Goal: Transaction & Acquisition: Book appointment/travel/reservation

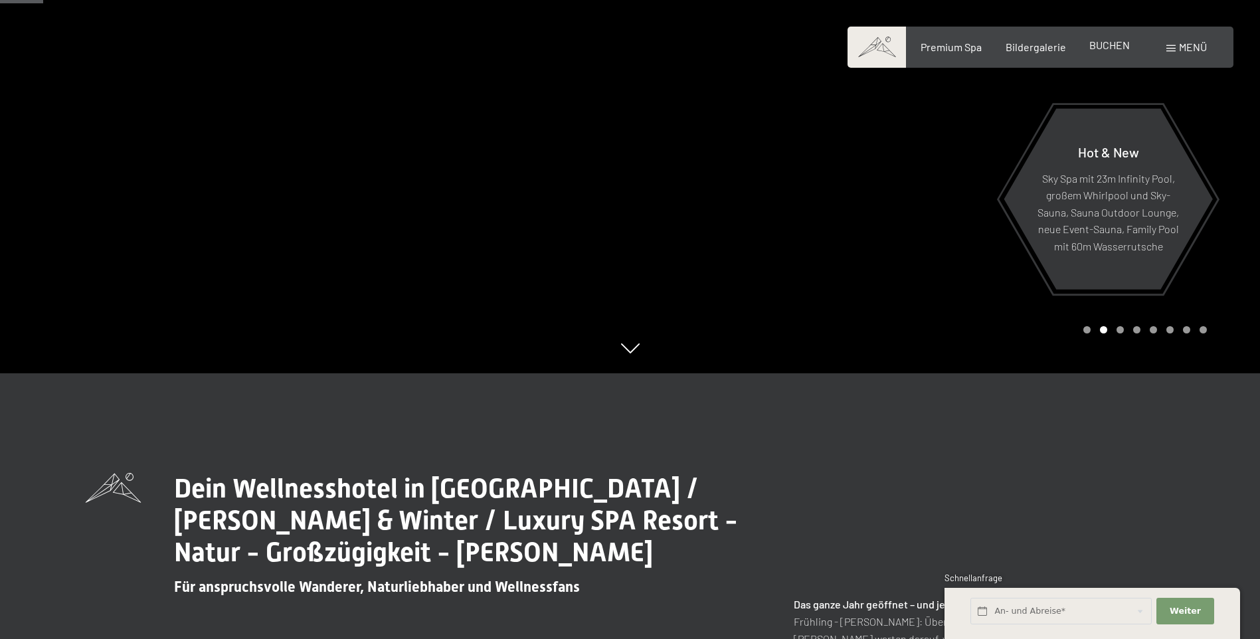
click at [1091, 48] on span "BUCHEN" at bounding box center [1109, 45] width 41 height 13
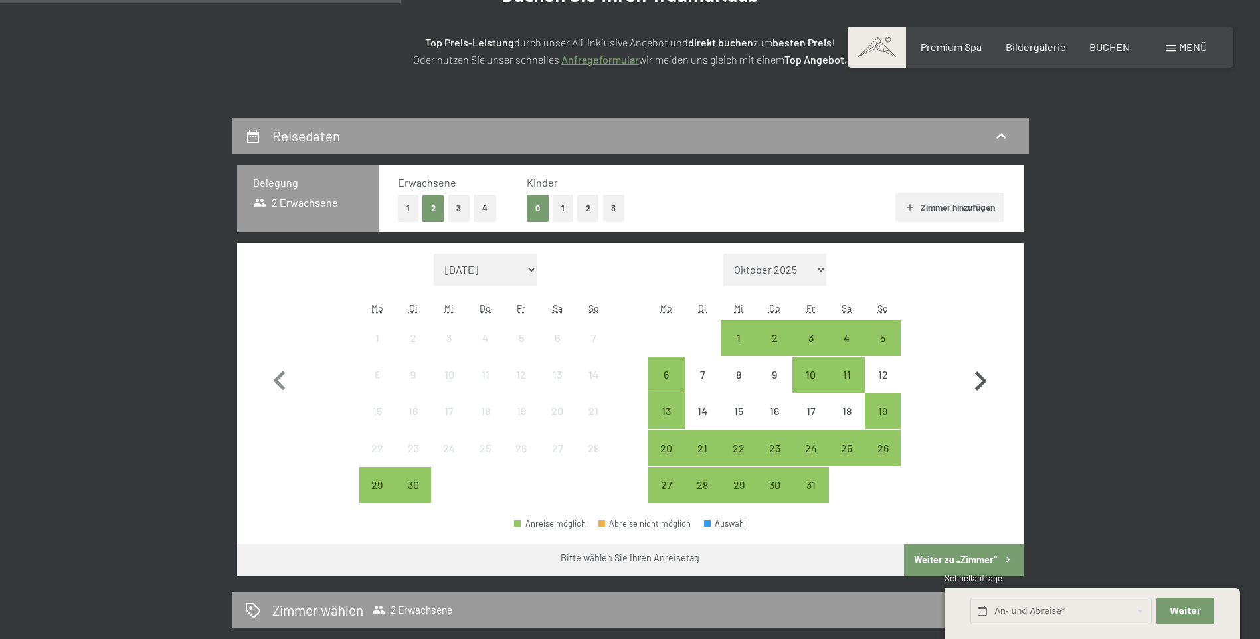
click at [991, 385] on icon "button" at bounding box center [980, 381] width 39 height 39
select select "[DATE]"
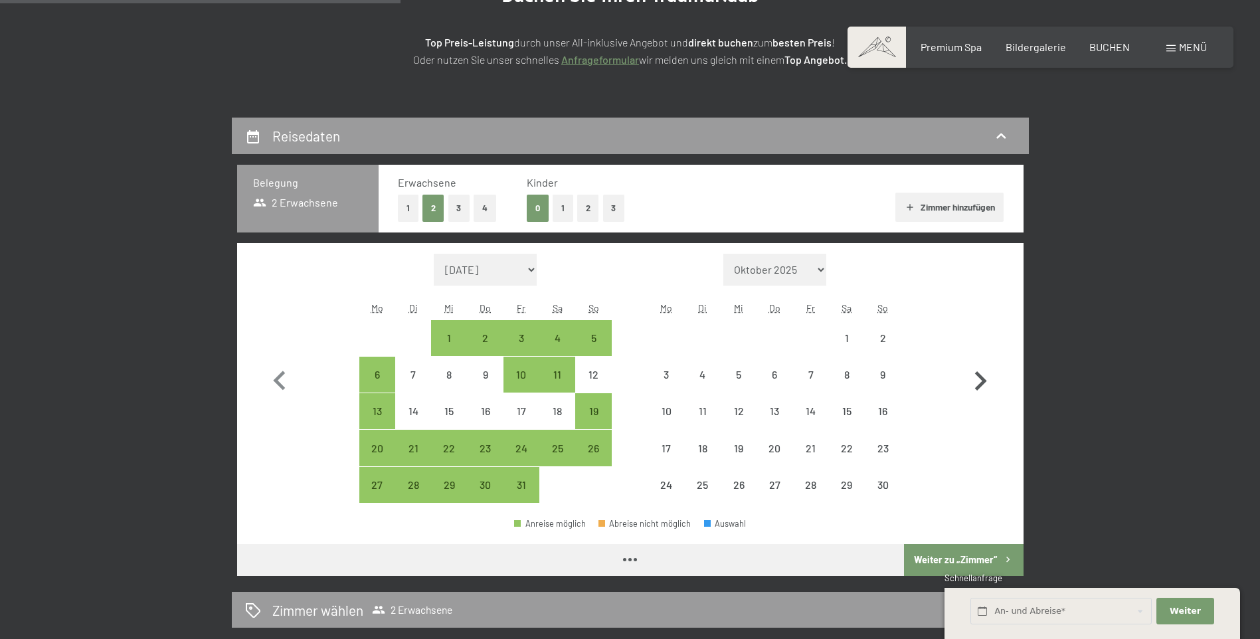
click at [991, 385] on icon "button" at bounding box center [980, 381] width 39 height 39
select select "[DATE]"
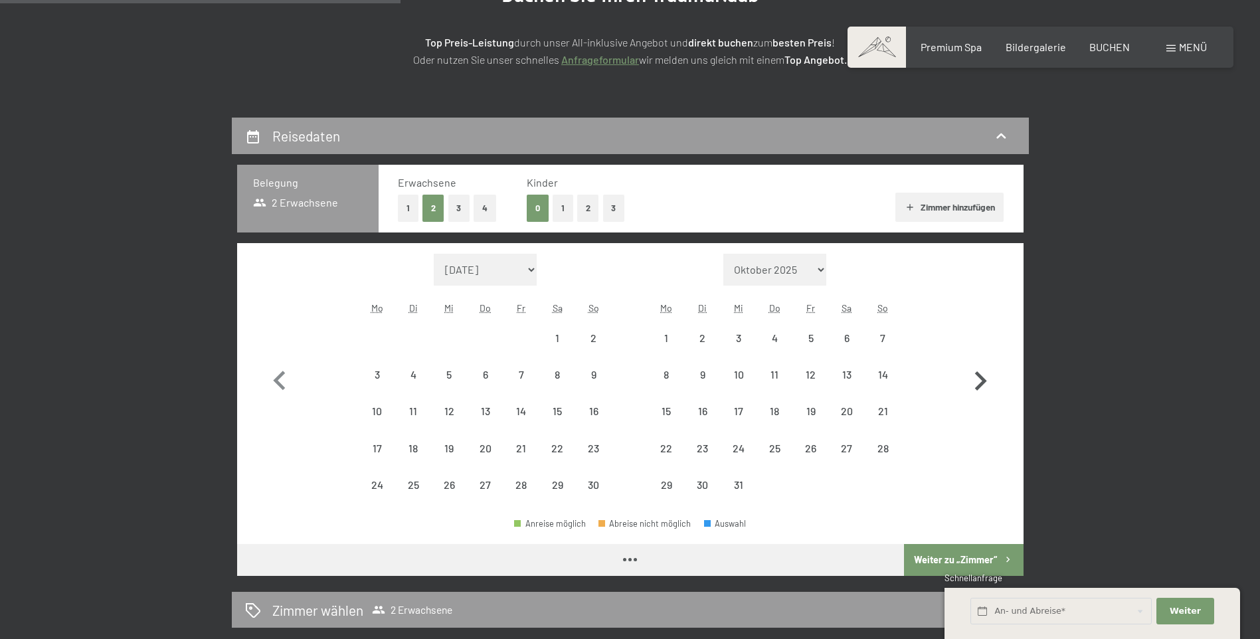
click at [991, 385] on icon "button" at bounding box center [980, 381] width 39 height 39
select select "[DATE]"
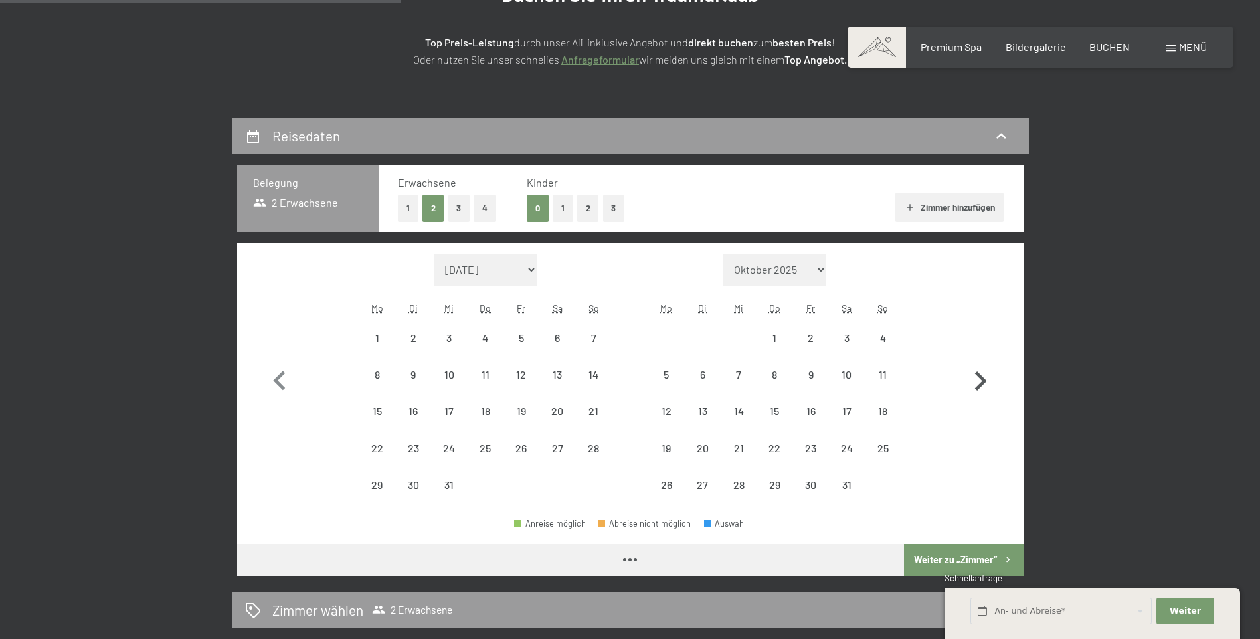
click at [991, 385] on icon "button" at bounding box center [980, 381] width 39 height 39
select select "[DATE]"
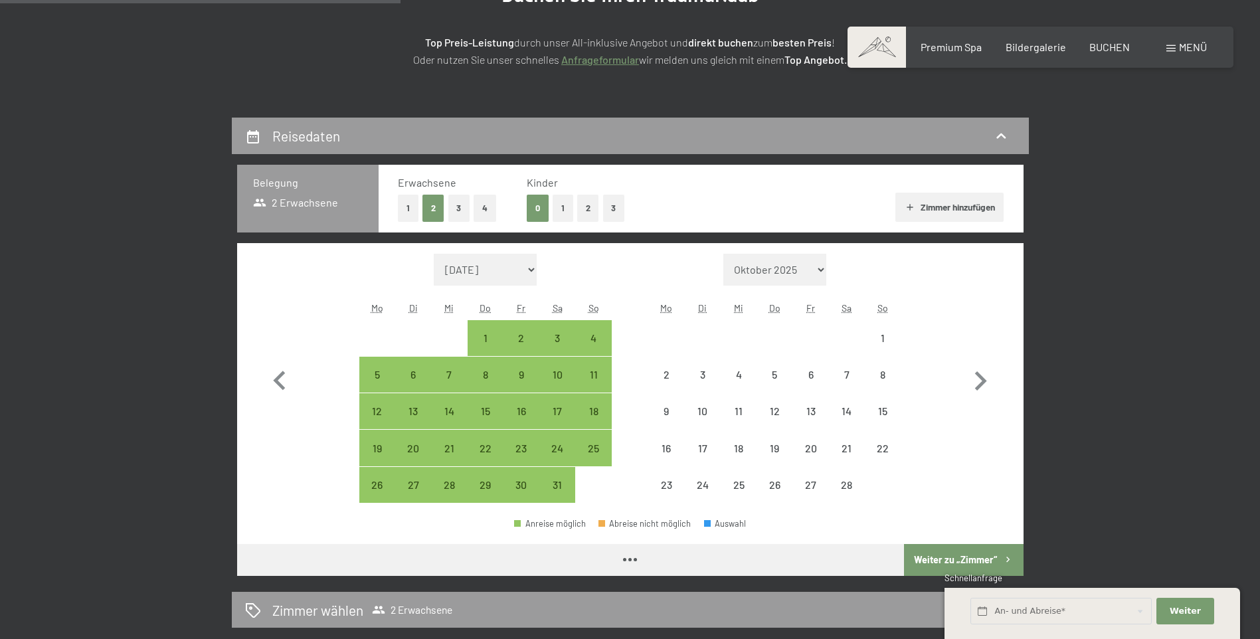
select select "[DATE]"
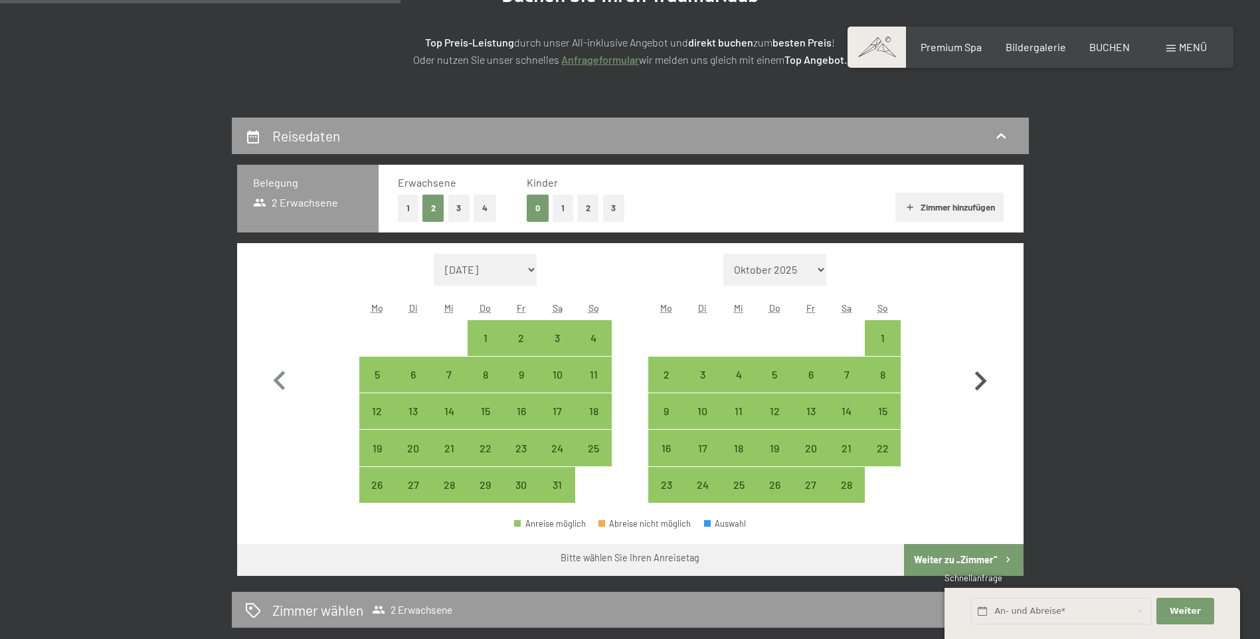
click at [976, 373] on icon "button" at bounding box center [980, 381] width 39 height 39
select select "[DATE]"
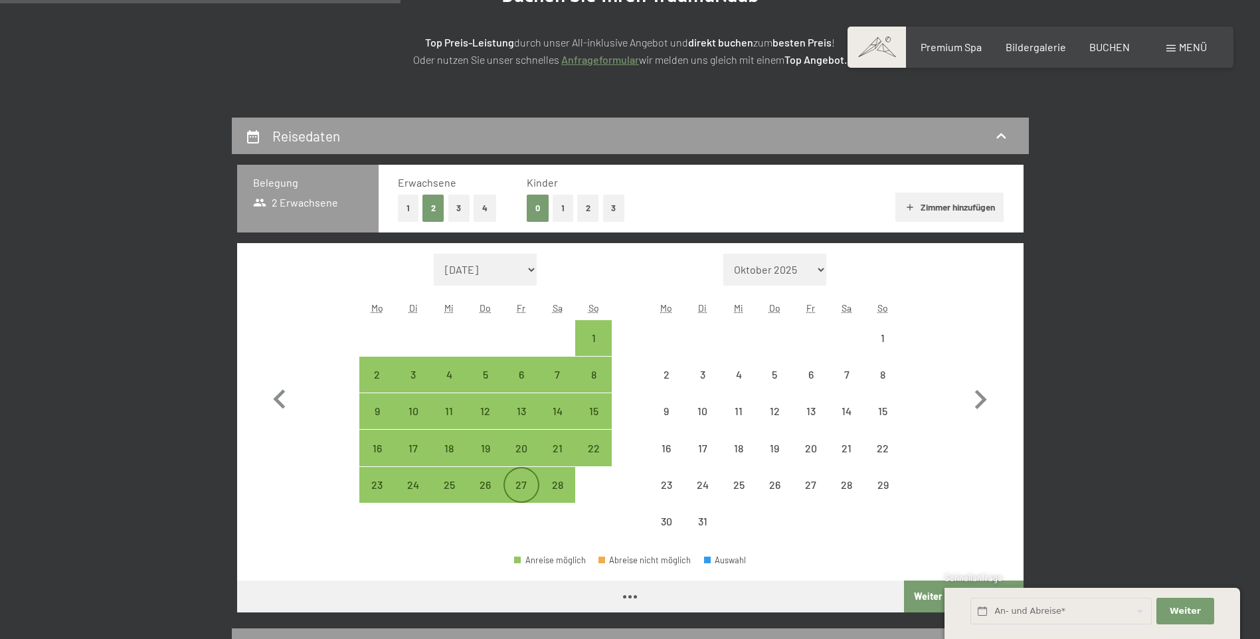
select select "[DATE]"
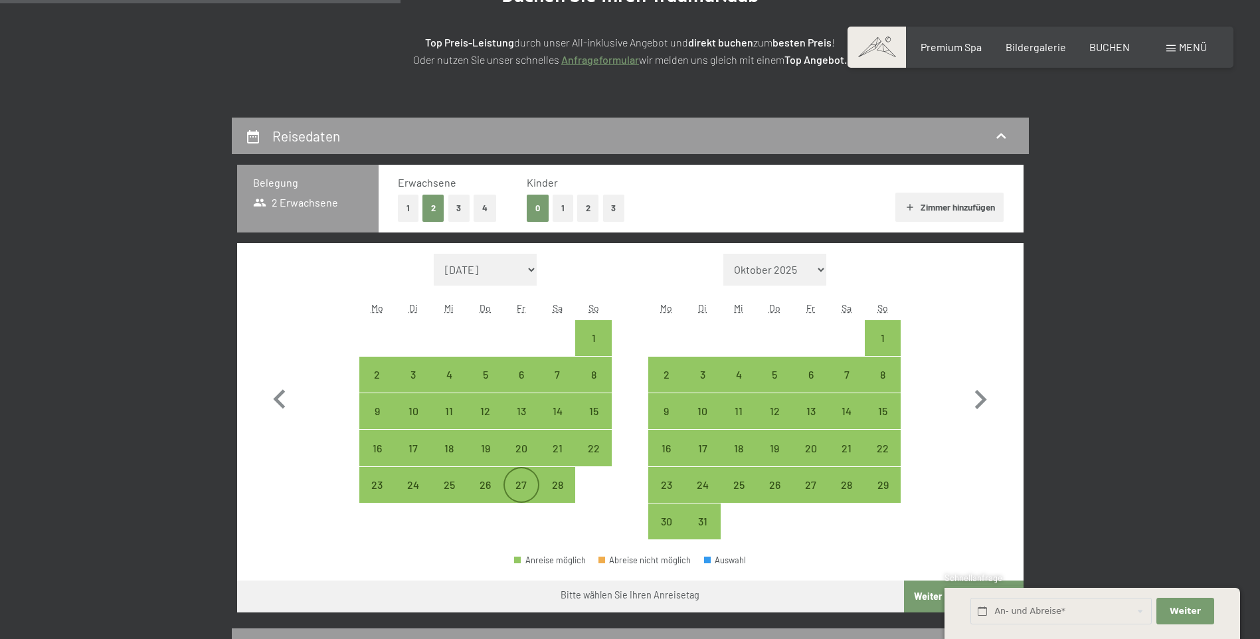
click at [523, 488] on div "27" at bounding box center [521, 496] width 33 height 33
select select "[DATE]"
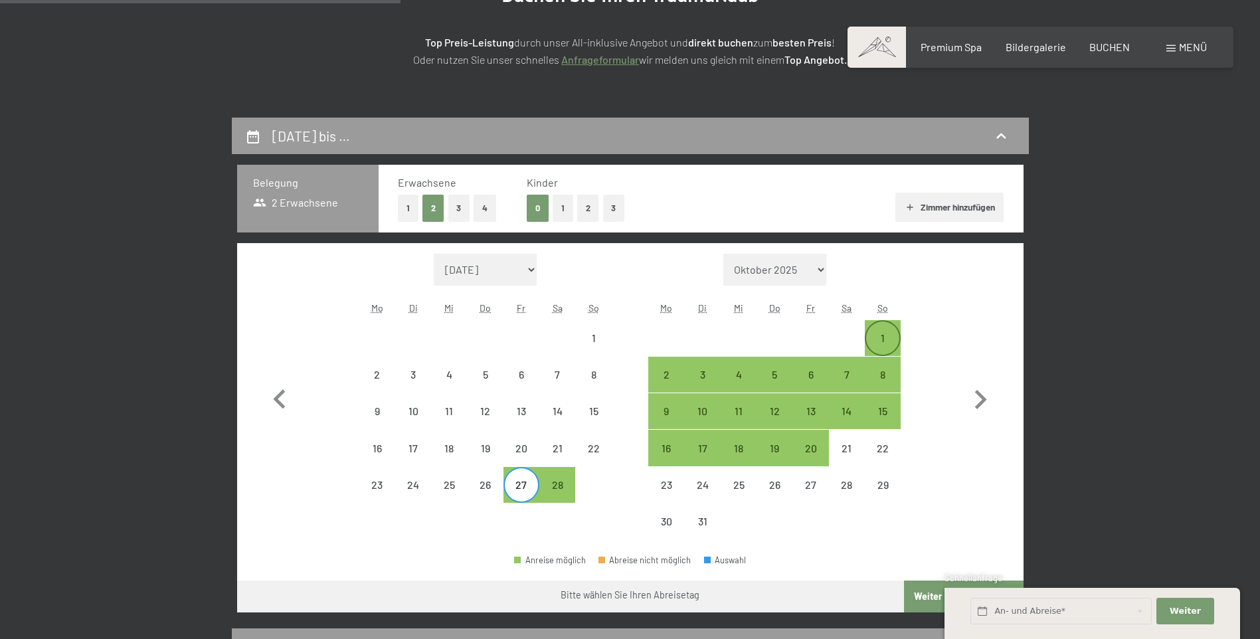
click at [875, 339] on div "1" at bounding box center [882, 349] width 33 height 33
select select "[DATE]"
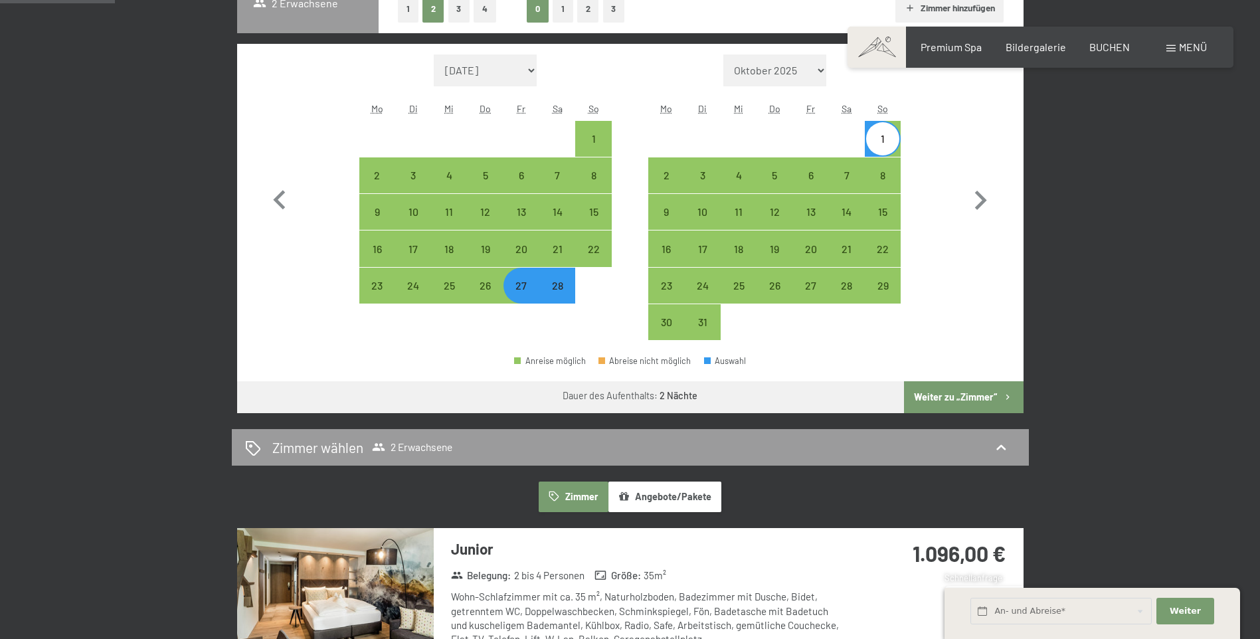
click at [952, 391] on button "Weiter zu „Zimmer“" at bounding box center [963, 397] width 119 height 32
select select "[DATE]"
